Goal: Find specific fact: Find specific fact

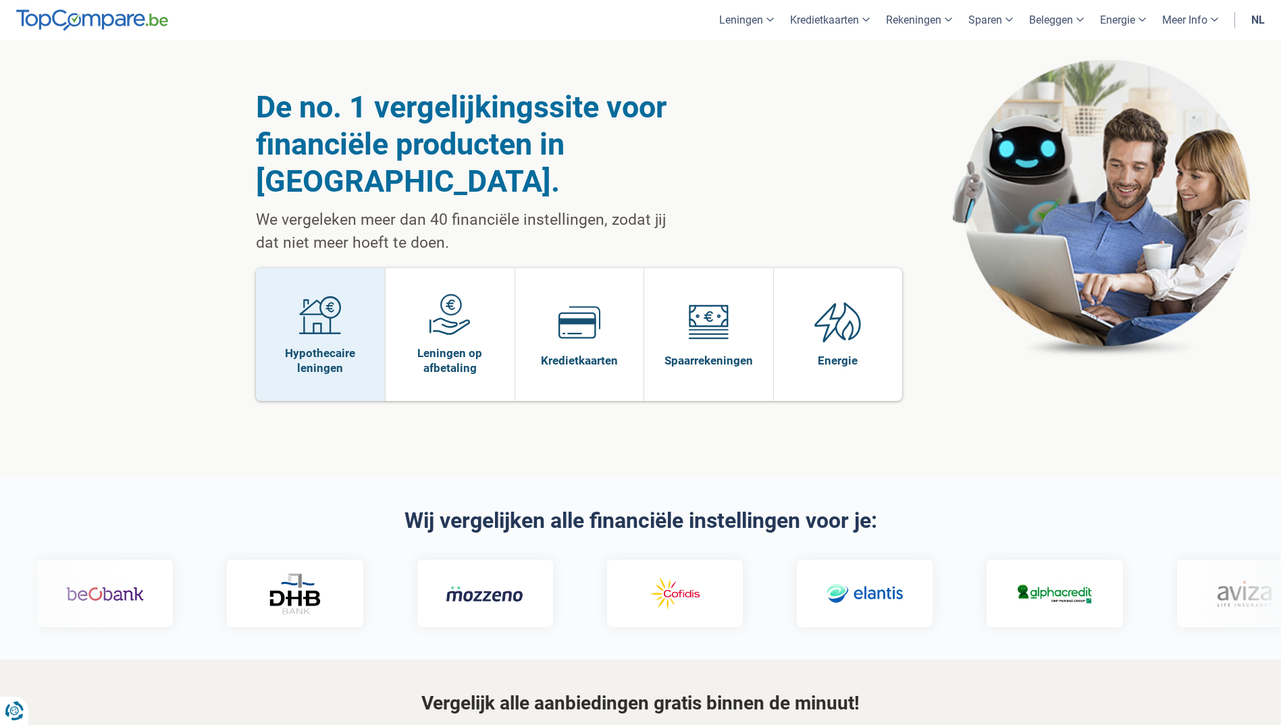
click at [373, 296] on link "Hypothecaire leningen" at bounding box center [321, 334] width 130 height 133
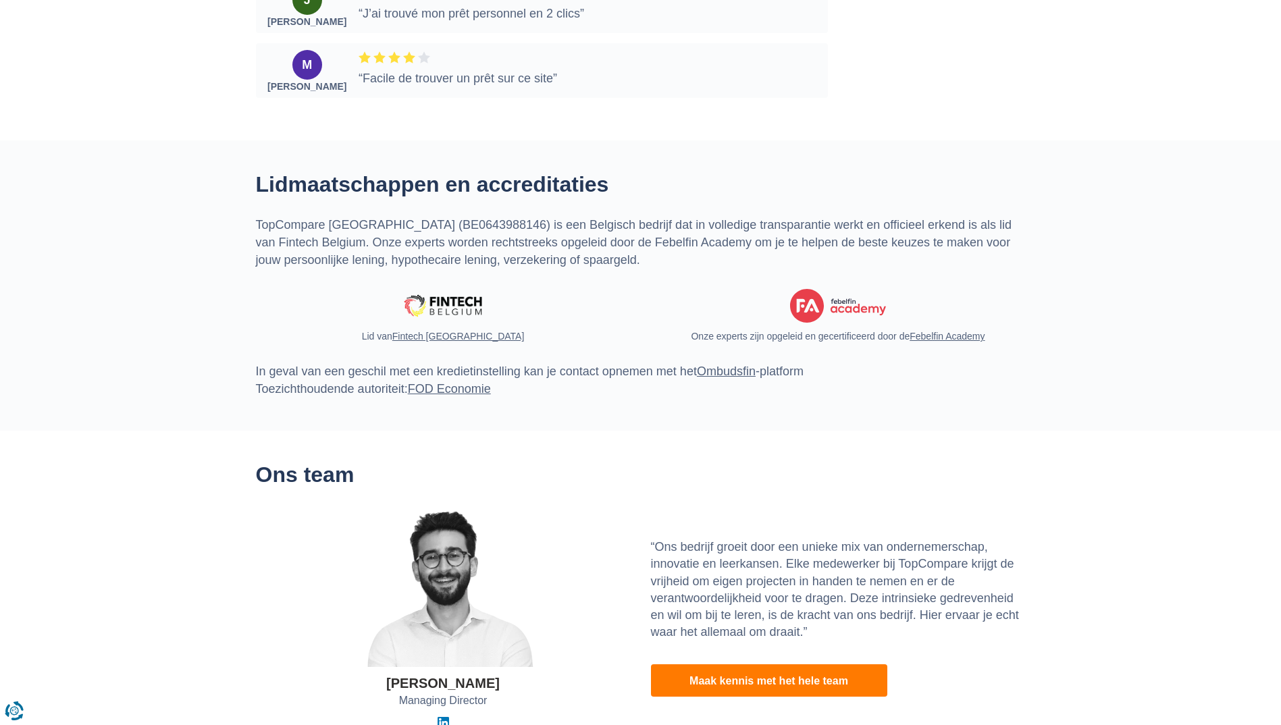
scroll to position [3862, 0]
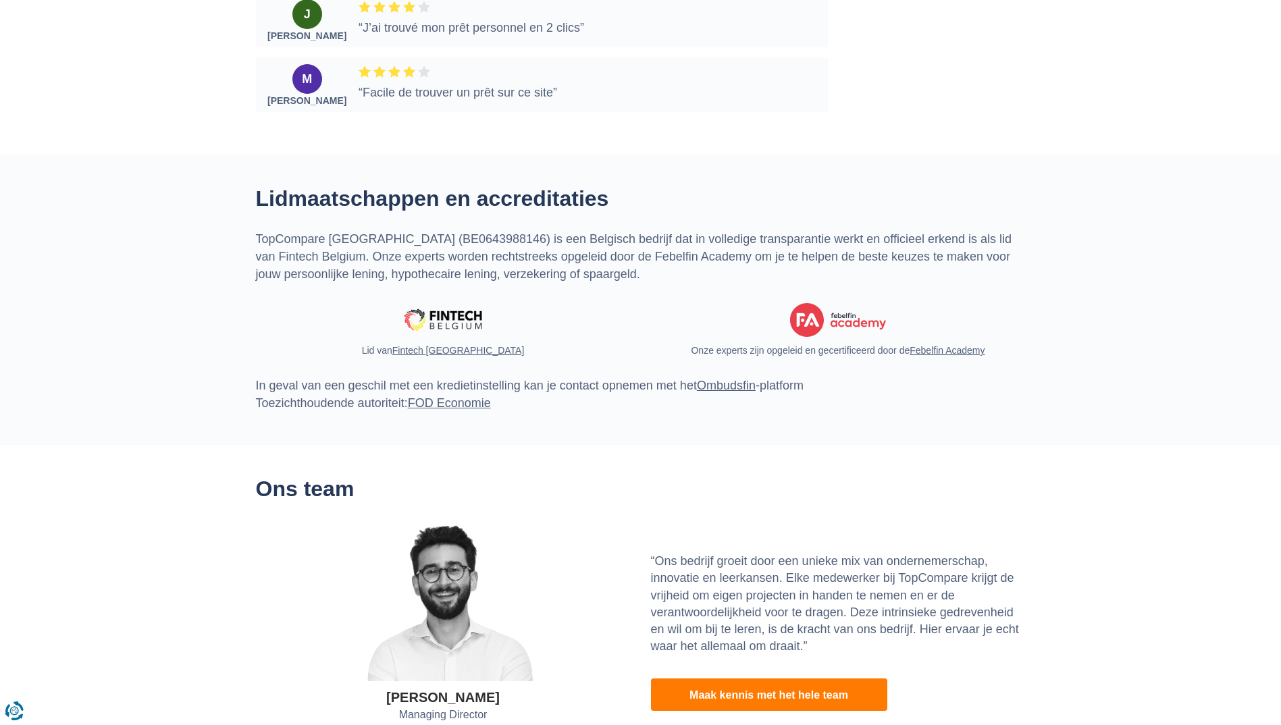
click at [442, 396] on link "FOD Economie" at bounding box center [449, 403] width 83 height 14
drag, startPoint x: 378, startPoint y: 232, endPoint x: 462, endPoint y: 226, distance: 84.0
click at [462, 231] on p "TopCompare Belgium (BE0643988146) is een Belgisch bedrijf dat in volledige tran…" at bounding box center [641, 257] width 770 height 52
copy p "BE0643988146"
